Goal: Task Accomplishment & Management: Manage account settings

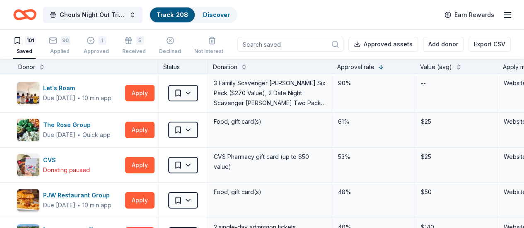
click at [35, 18] on icon "Home" at bounding box center [28, 14] width 13 height 8
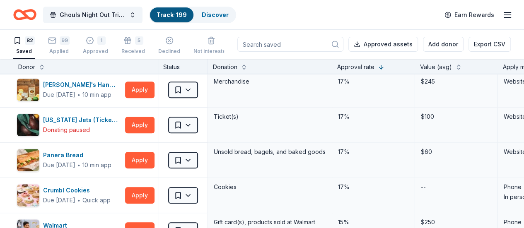
scroll to position [290, 0]
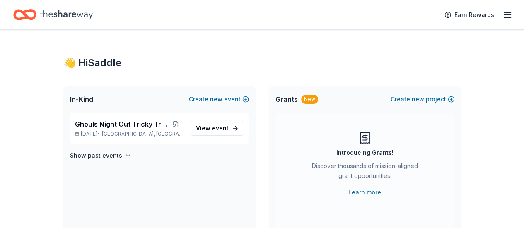
click at [73, 14] on icon "Home" at bounding box center [66, 14] width 53 height 9
click at [159, 131] on span "[GEOGRAPHIC_DATA], [GEOGRAPHIC_DATA]" at bounding box center [143, 134] width 82 height 7
click at [208, 128] on span "View event" at bounding box center [212, 128] width 33 height 10
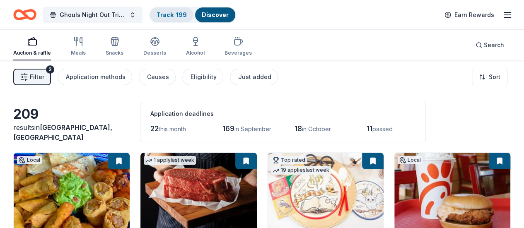
click at [181, 18] on div "Track · 199" at bounding box center [171, 14] width 43 height 15
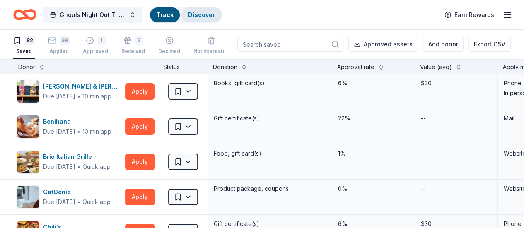
click at [205, 14] on link "Discover" at bounding box center [201, 14] width 27 height 7
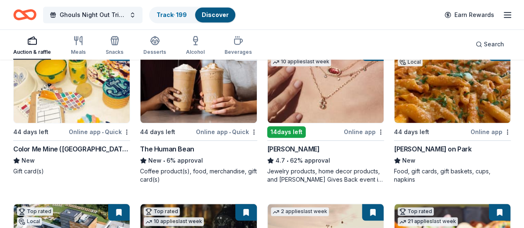
scroll to position [270, 0]
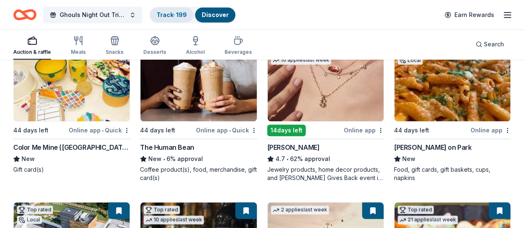
click at [164, 19] on div "Track · 199" at bounding box center [171, 14] width 43 height 15
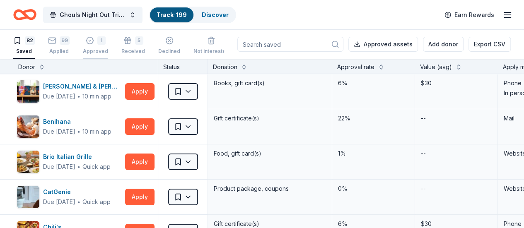
click at [93, 48] on div "Approved" at bounding box center [95, 51] width 25 height 7
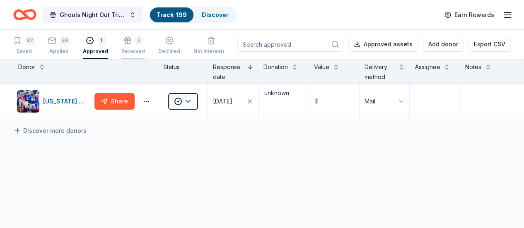
click at [135, 47] on div "5 Received" at bounding box center [133, 45] width 24 height 18
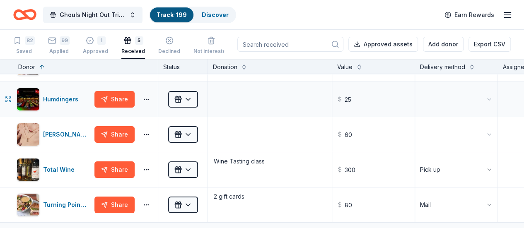
scroll to position [5, 0]
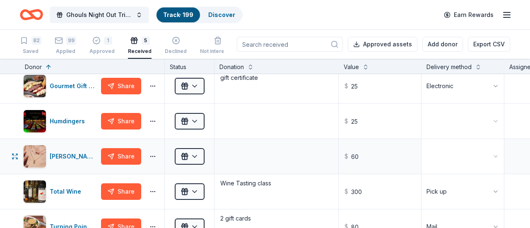
click at [454, 160] on html "Ghouls Night Out Tricky Tray Track · 199 Discover Earn Rewards 82 Saved 99 Appl…" at bounding box center [265, 114] width 530 height 228
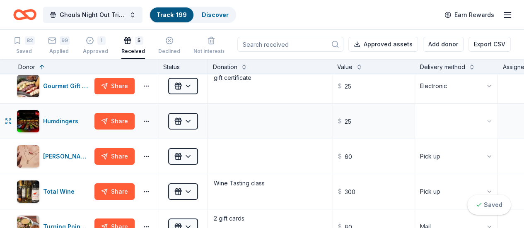
click at [443, 122] on html "Ghouls Night Out Tricky Tray Track · 199 Discover Earn Rewards 82 Saved 99 Appl…" at bounding box center [262, 114] width 524 height 228
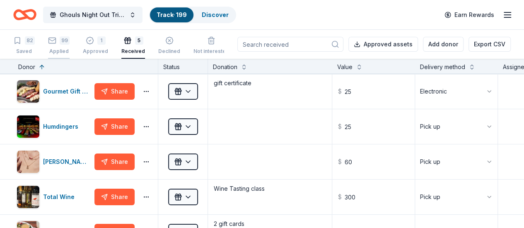
click at [64, 43] on div "99" at bounding box center [59, 40] width 22 height 8
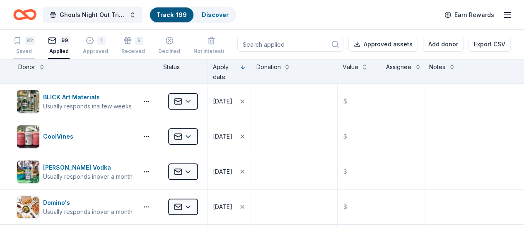
click at [35, 50] on div "Saved" at bounding box center [24, 51] width 22 height 7
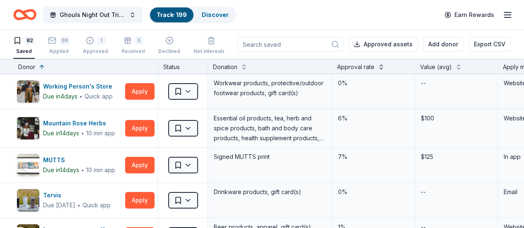
click at [384, 67] on button at bounding box center [381, 66] width 7 height 8
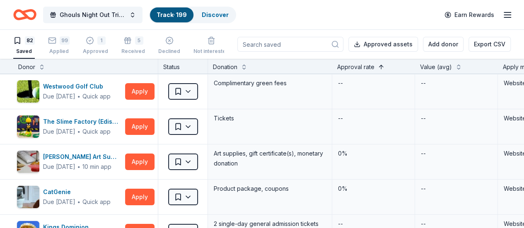
drag, startPoint x: 390, startPoint y: 67, endPoint x: 385, endPoint y: 67, distance: 5.4
click at [384, 67] on button at bounding box center [381, 66] width 7 height 8
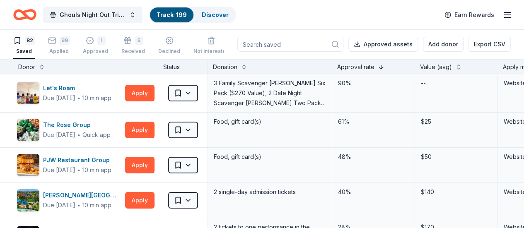
click at [384, 67] on button at bounding box center [381, 66] width 7 height 8
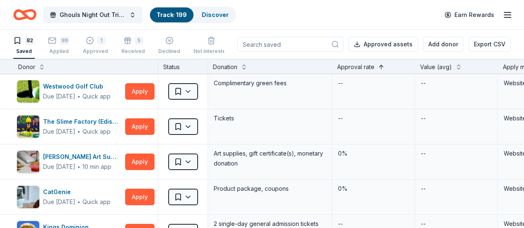
click at [384, 67] on button at bounding box center [381, 66] width 7 height 8
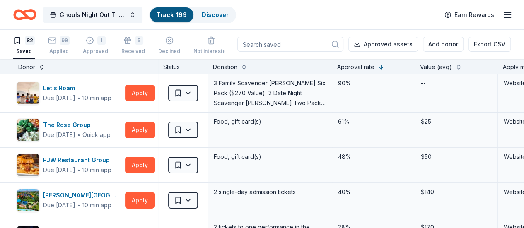
click at [45, 66] on button at bounding box center [42, 66] width 7 height 8
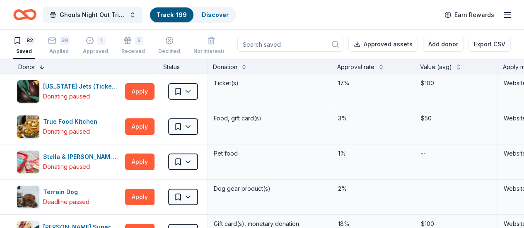
click at [45, 66] on button at bounding box center [42, 66] width 7 height 8
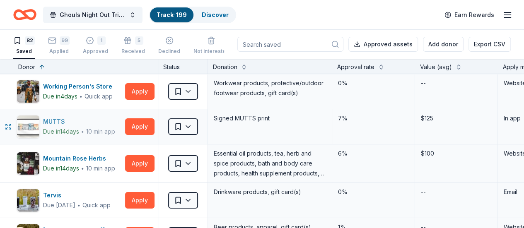
click at [67, 124] on div "MUTTS" at bounding box center [79, 122] width 72 height 10
click at [374, 66] on div "Approval rate" at bounding box center [355, 67] width 37 height 10
click at [384, 66] on button at bounding box center [381, 66] width 7 height 8
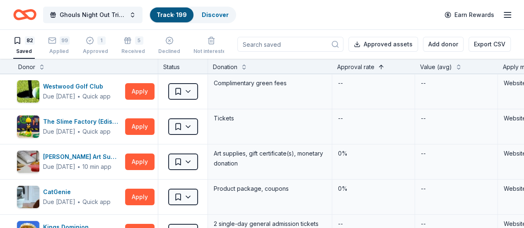
click at [384, 67] on button at bounding box center [381, 66] width 7 height 8
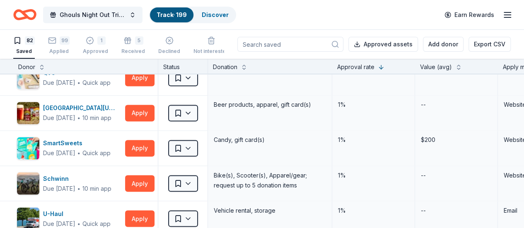
scroll to position [2205, 0]
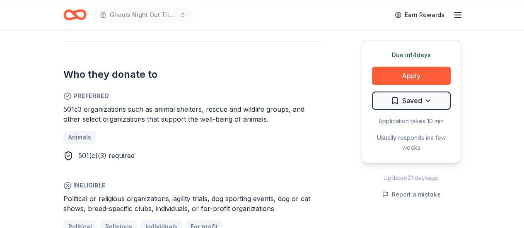
scroll to position [474, 0]
